Goal: Task Accomplishment & Management: Use online tool/utility

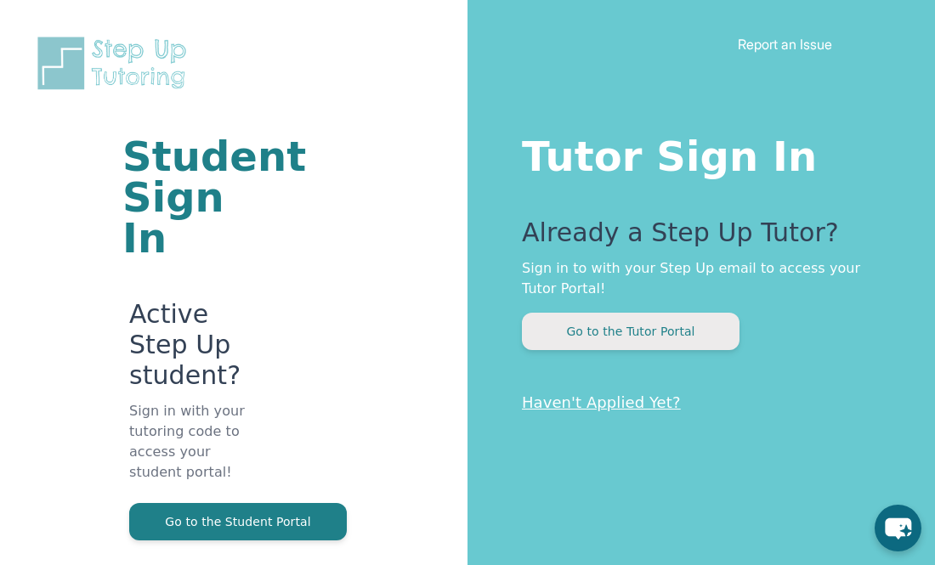
click at [627, 323] on button "Go to the Tutor Portal" at bounding box center [631, 331] width 218 height 37
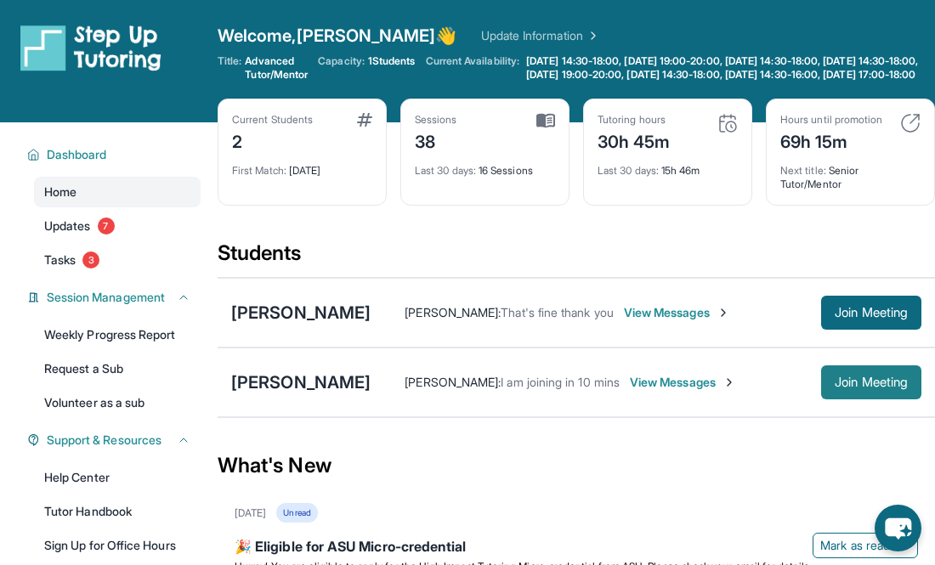
click at [854, 387] on span "Join Meeting" at bounding box center [870, 382] width 73 height 10
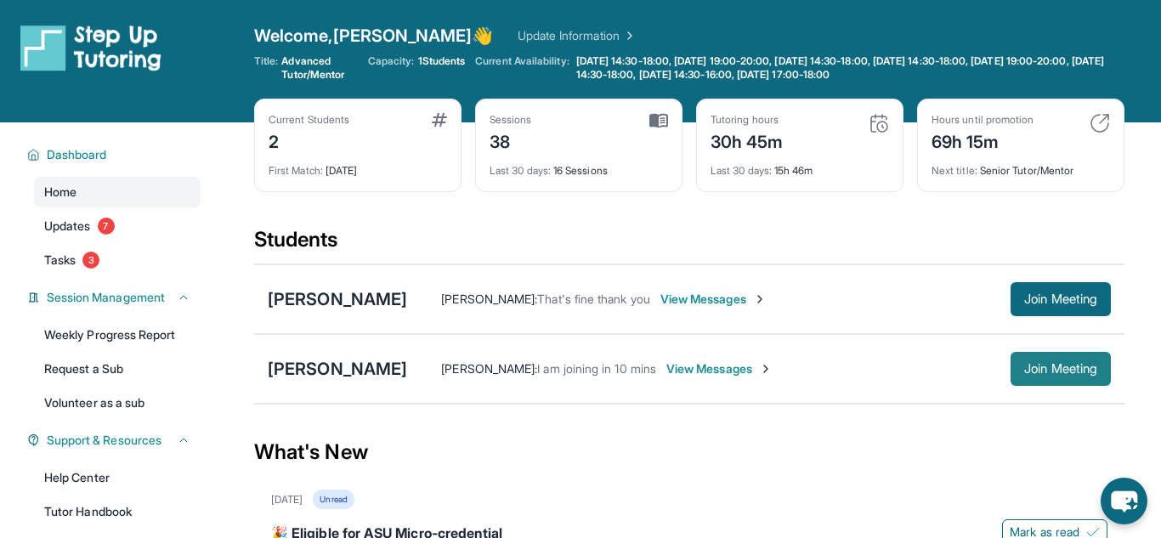
click at [934, 382] on button "Join Meeting" at bounding box center [1060, 369] width 100 height 34
